Goal: Check status: Check status

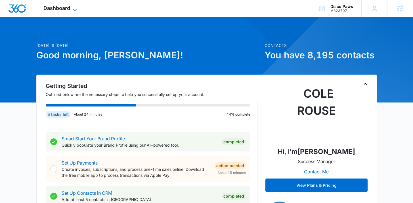
click at [70, 8] on span "Dashboard" at bounding box center [56, 8] width 27 height 6
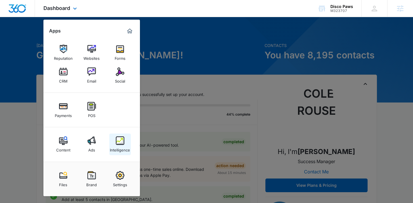
click at [122, 137] on img at bounding box center [120, 140] width 9 height 9
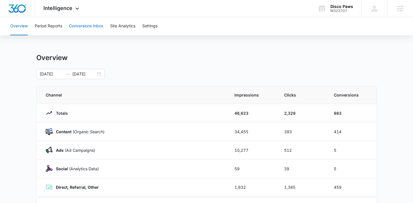
click at [89, 27] on button "Conversions Inbox" at bounding box center [86, 26] width 34 height 18
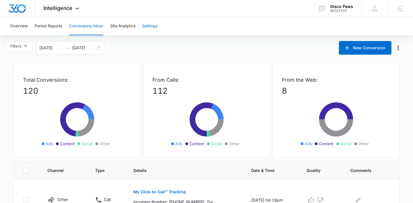
click at [149, 25] on button "Settings" at bounding box center [149, 26] width 15 height 18
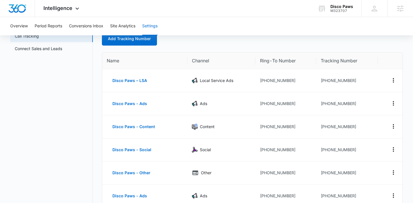
scroll to position [33, 0]
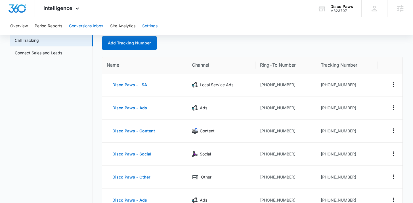
click at [91, 27] on button "Conversions Inbox" at bounding box center [86, 26] width 34 height 18
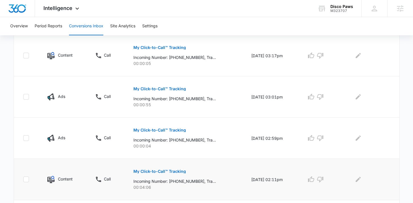
scroll to position [184, 0]
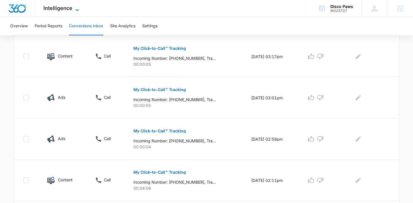
click at [77, 7] on icon at bounding box center [77, 10] width 7 height 7
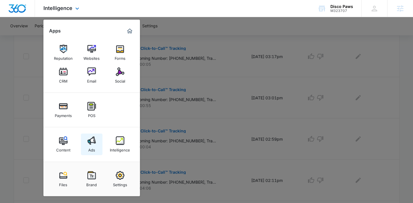
click at [91, 144] on img at bounding box center [91, 140] width 9 height 9
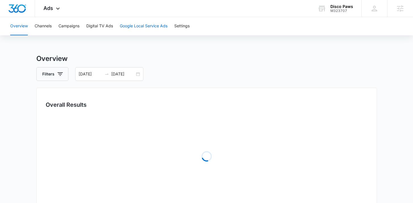
click at [132, 26] on button "Google Local Service Ads" at bounding box center [144, 26] width 48 height 18
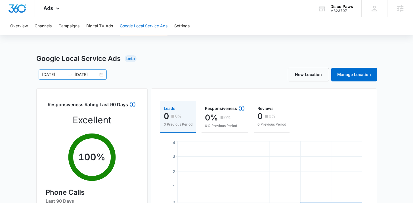
click at [97, 79] on div "[DATE] [DATE]" at bounding box center [73, 74] width 68 height 10
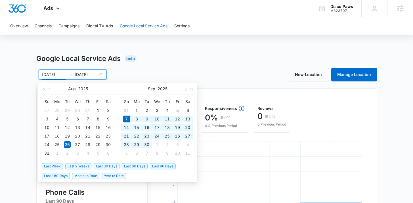
click at [113, 166] on span "Last 30 Days" at bounding box center [107, 166] width 26 height 6
type input "[DATE]"
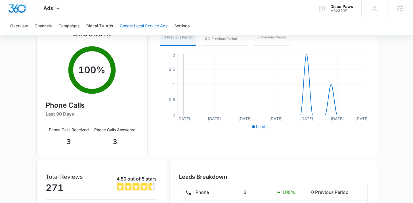
scroll to position [8, 0]
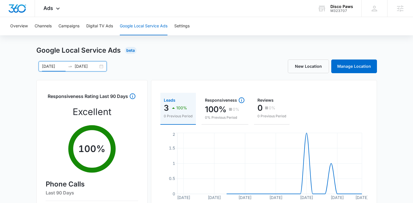
drag, startPoint x: 164, startPoint y: 73, endPoint x: 141, endPoint y: 68, distance: 23.1
click at [162, 74] on div "Google Local Service Ads Beta [DATE] [DATE] [DATE] Su Mo Tu We Th Fr Sa 31 1 2 …" at bounding box center [206, 193] width 341 height 296
